Goal: Task Accomplishment & Management: Manage account settings

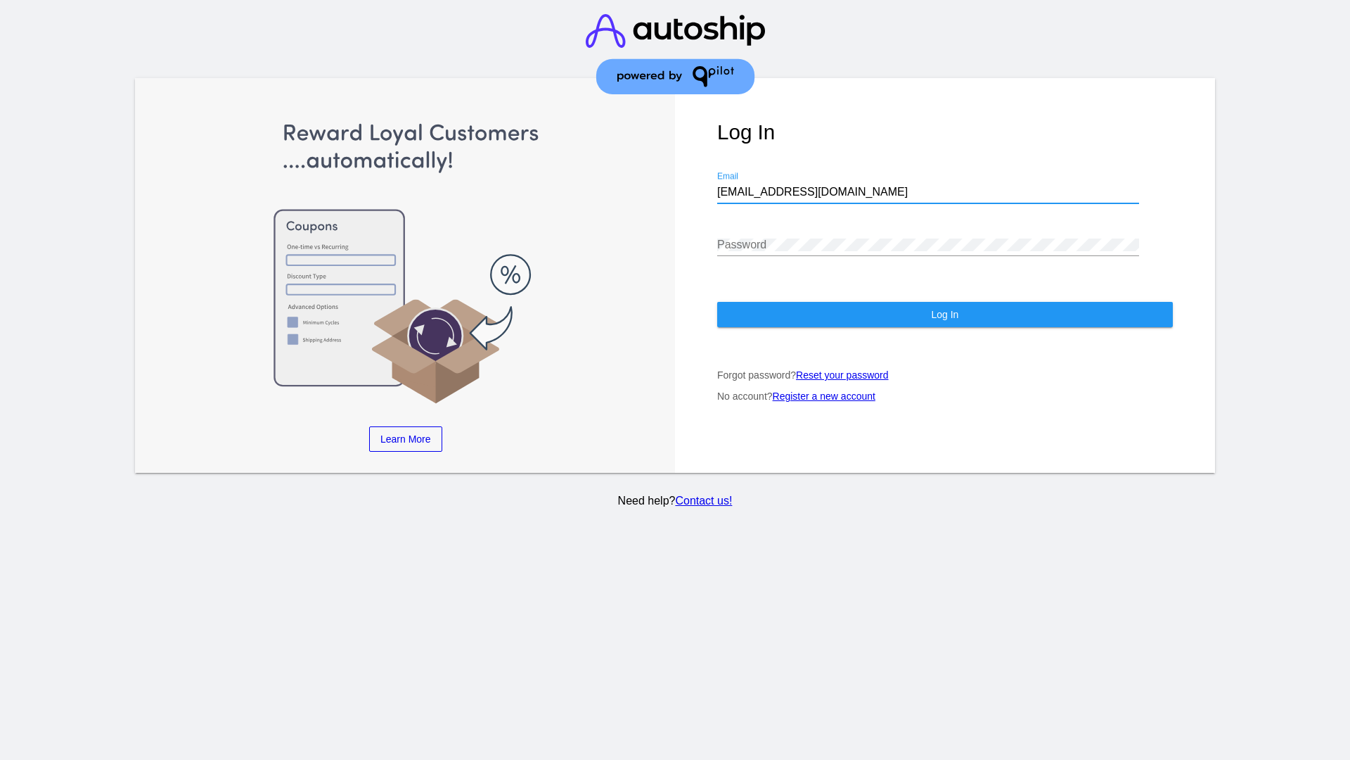
type input "jr@patternsinthecloud.com"
click at [945, 314] on span "Log In" at bounding box center [944, 314] width 27 height 11
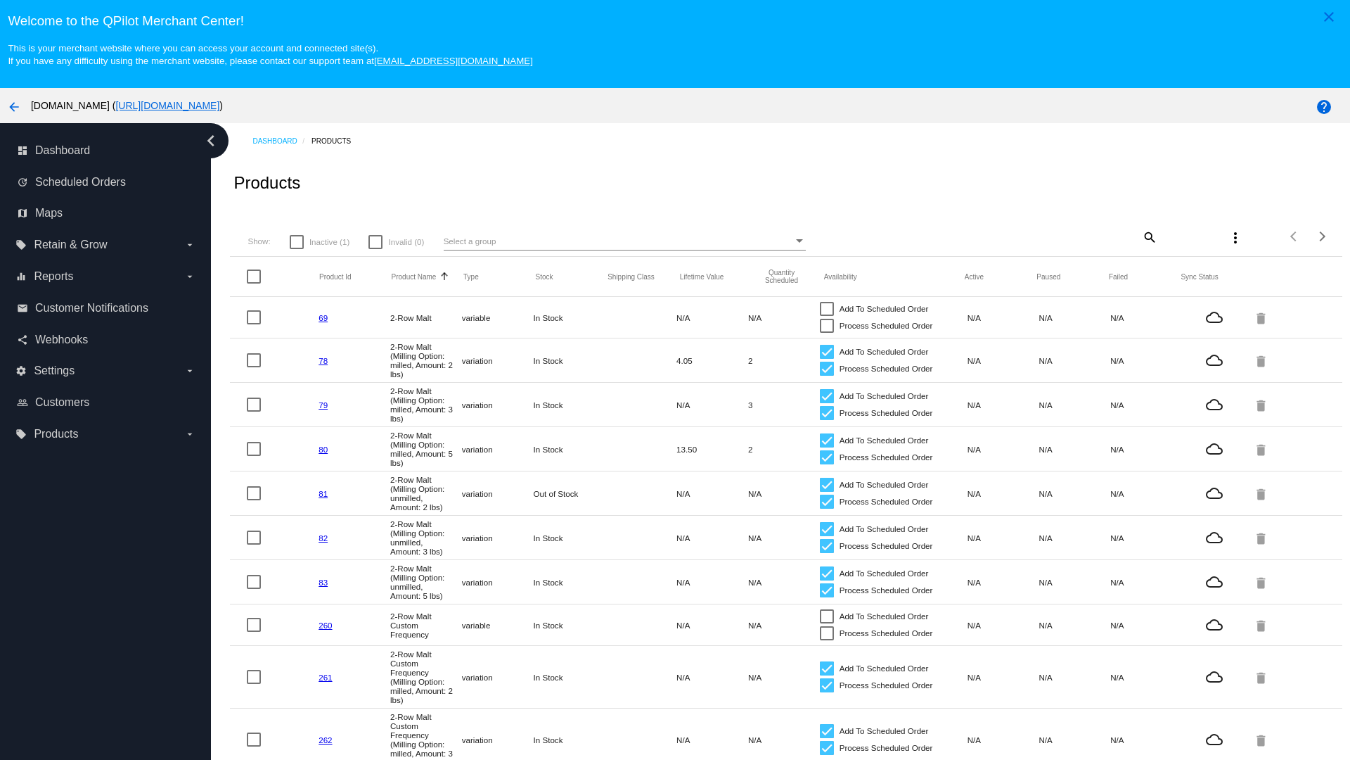
click at [319, 241] on span "Inactive (1)" at bounding box center [329, 241] width 40 height 17
click at [297, 249] on input "Inactive (1)" at bounding box center [296, 249] width 1 height 1
checkbox input "true"
click at [1148, 236] on mat-icon "search" at bounding box center [1149, 237] width 17 height 22
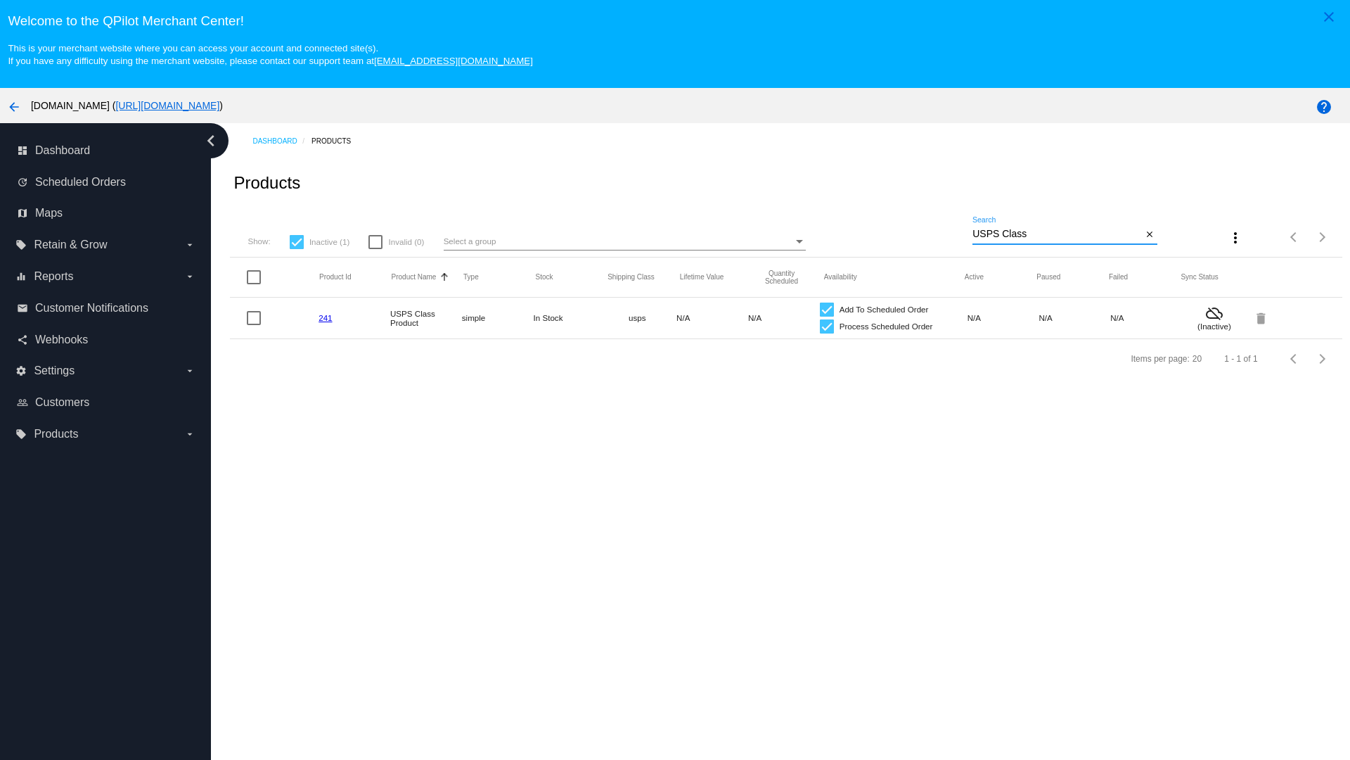
type input "USPS Class"
click at [826, 326] on div at bounding box center [827, 326] width 14 height 14
click at [826, 333] on input "Process Scheduled Order" at bounding box center [826, 333] width 1 height 1
checkbox input "false"
click at [826, 309] on div at bounding box center [827, 309] width 14 height 14
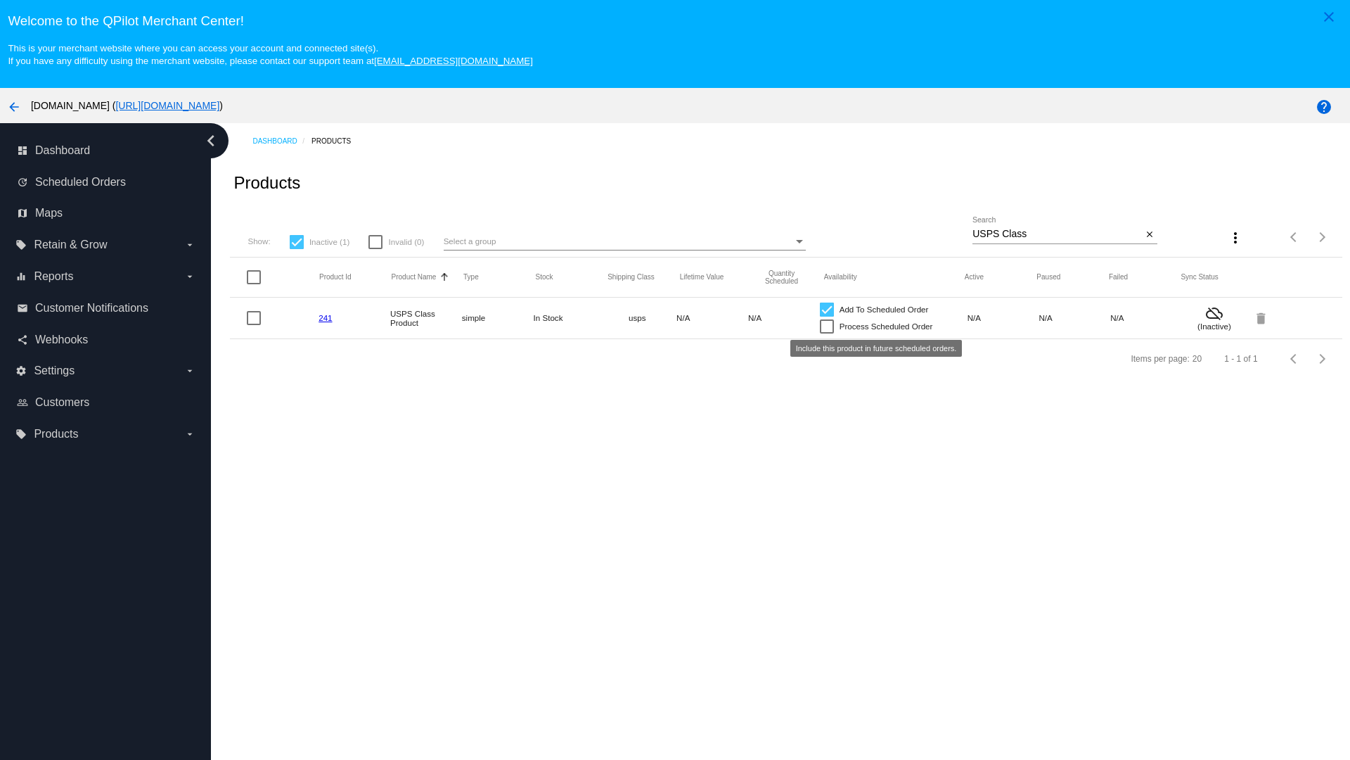
click at [826, 316] on input "Add To Scheduled Order" at bounding box center [826, 316] width 1 height 1
checkbox input "false"
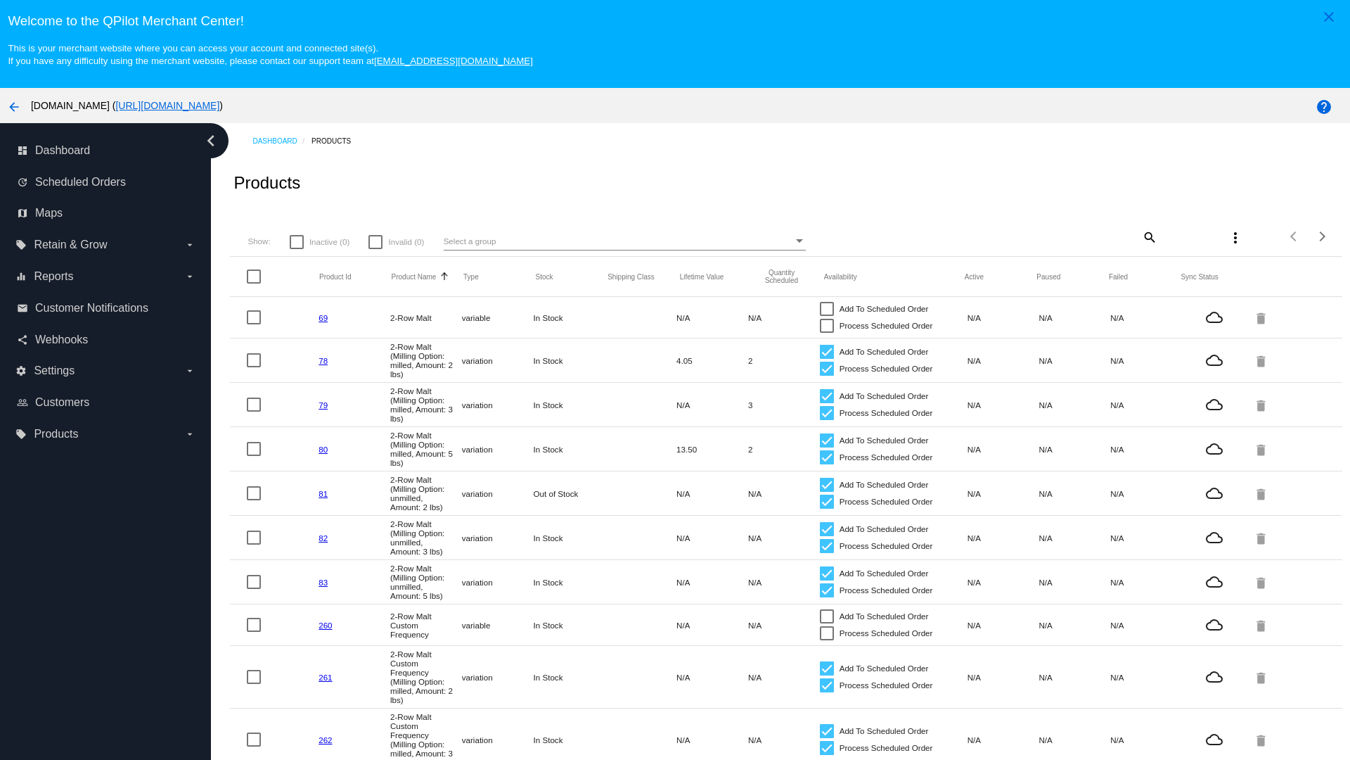
click at [1148, 236] on mat-icon "search" at bounding box center [1149, 237] width 17 height 22
type input "USPS Class"
